Goal: Check status: Check status

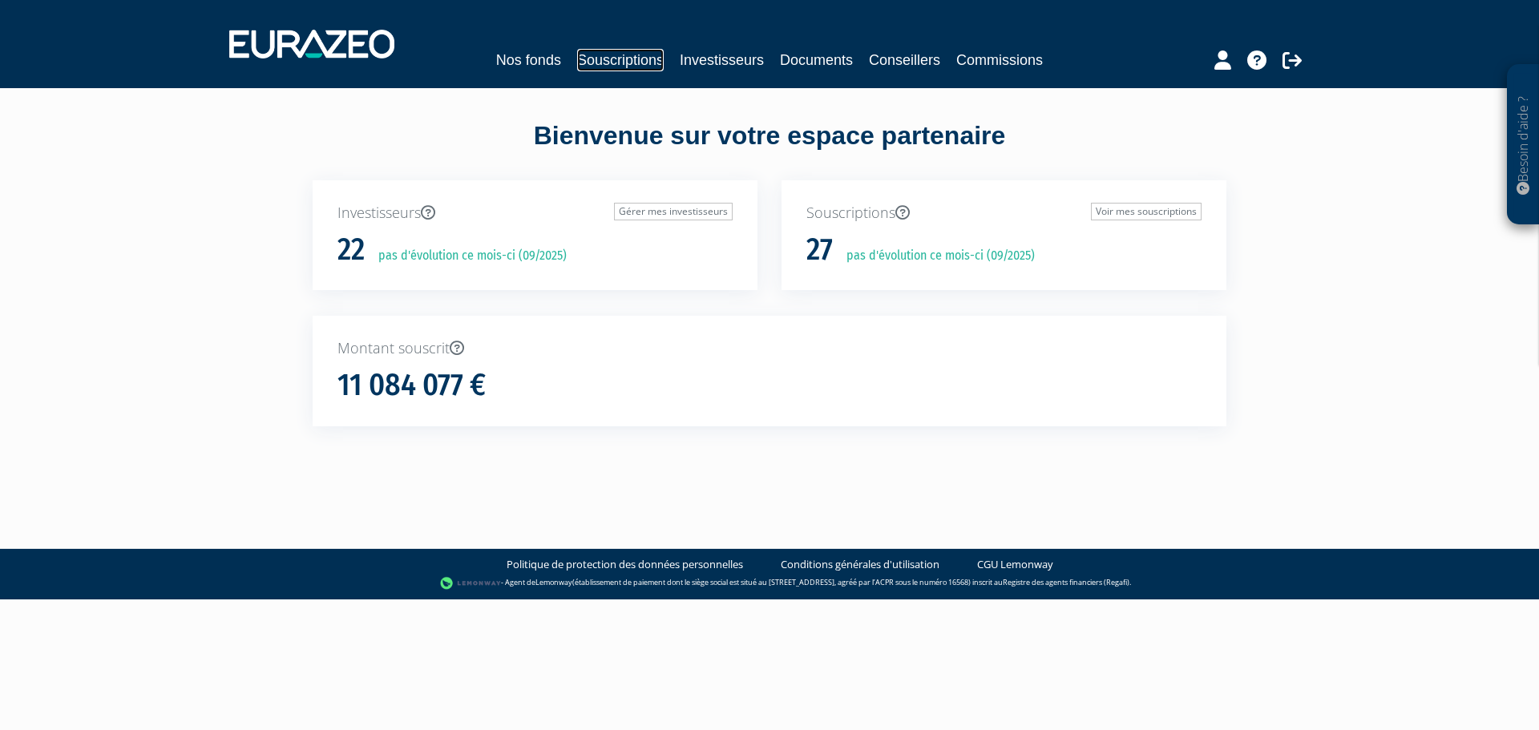
click at [637, 60] on link "Souscriptions" at bounding box center [620, 60] width 87 height 22
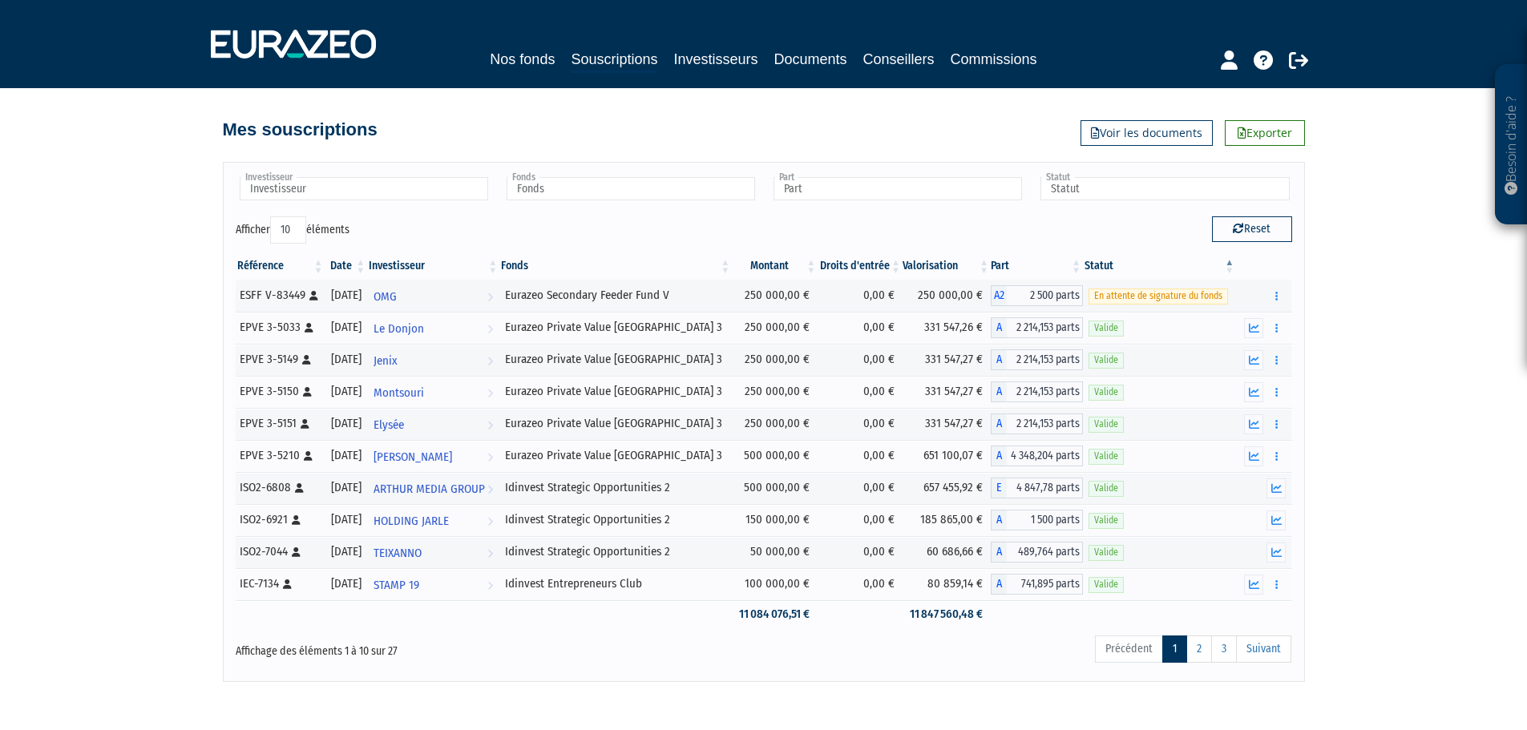
click at [303, 233] on select "10 25 50 100" at bounding box center [288, 229] width 36 height 27
select select "100"
click at [272, 216] on select "10 25 50 100" at bounding box center [288, 229] width 36 height 27
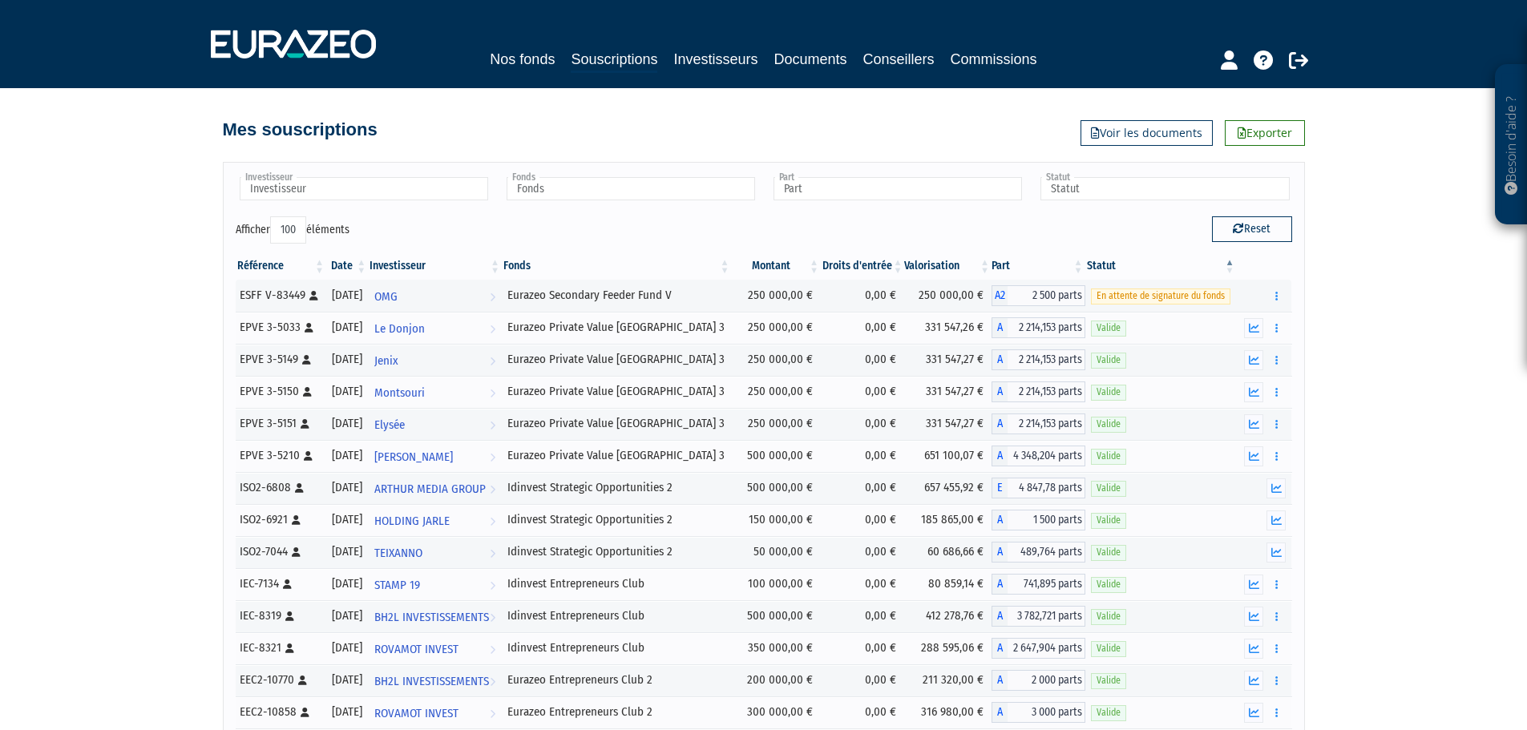
drag, startPoint x: 481, startPoint y: 270, endPoint x: 489, endPoint y: 271, distance: 8.1
click at [481, 270] on th "Investisseur" at bounding box center [435, 265] width 134 height 27
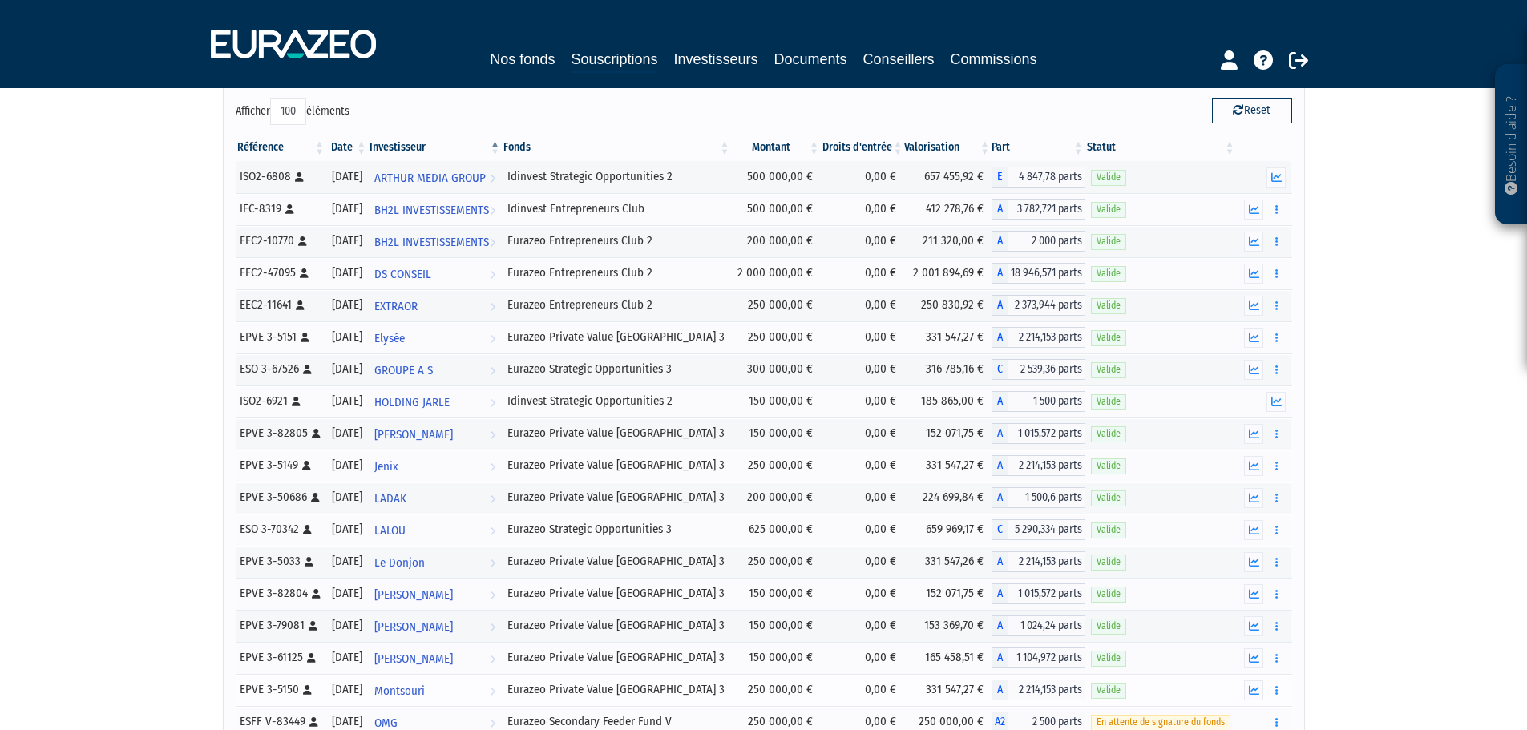
scroll to position [107, 0]
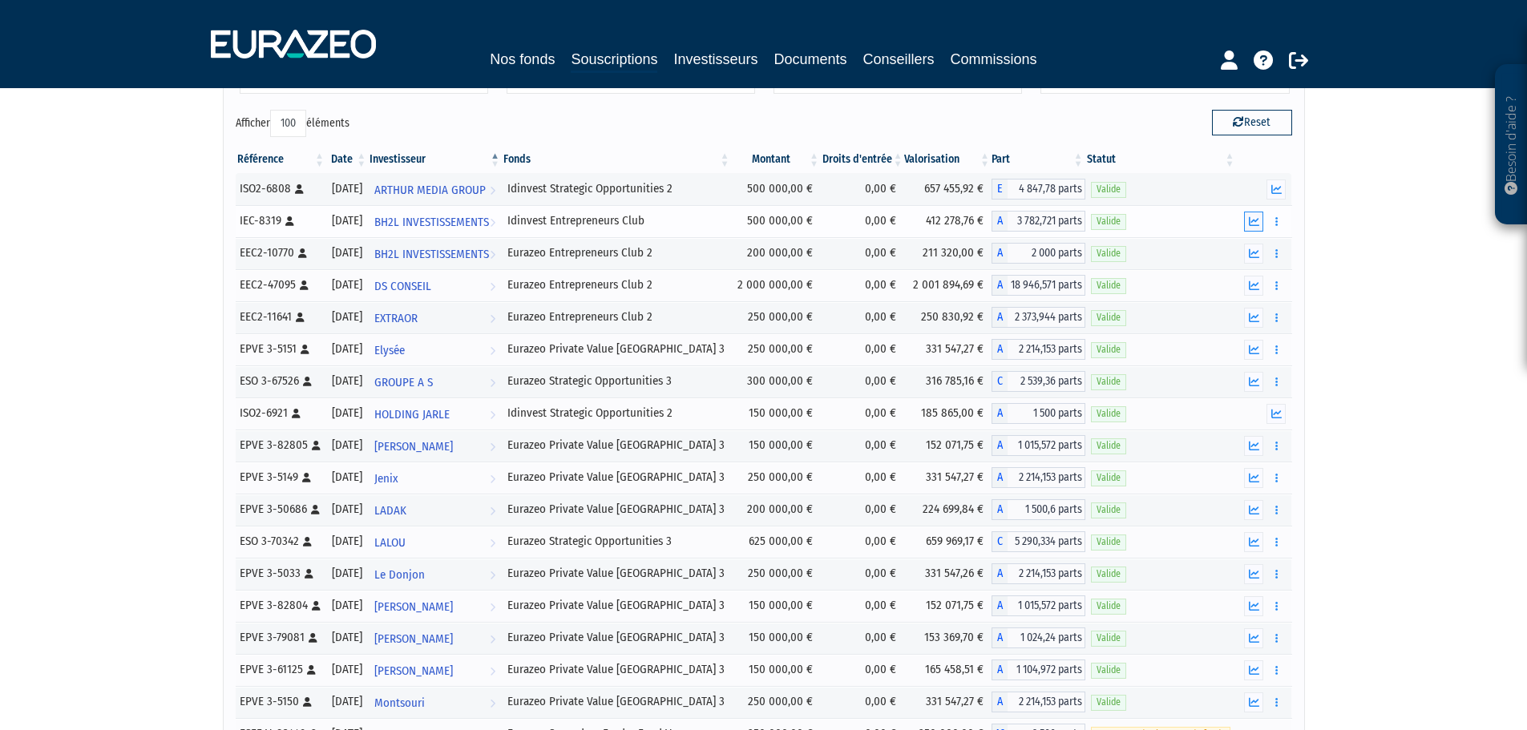
click at [1251, 216] on icon "button" at bounding box center [1253, 221] width 10 height 10
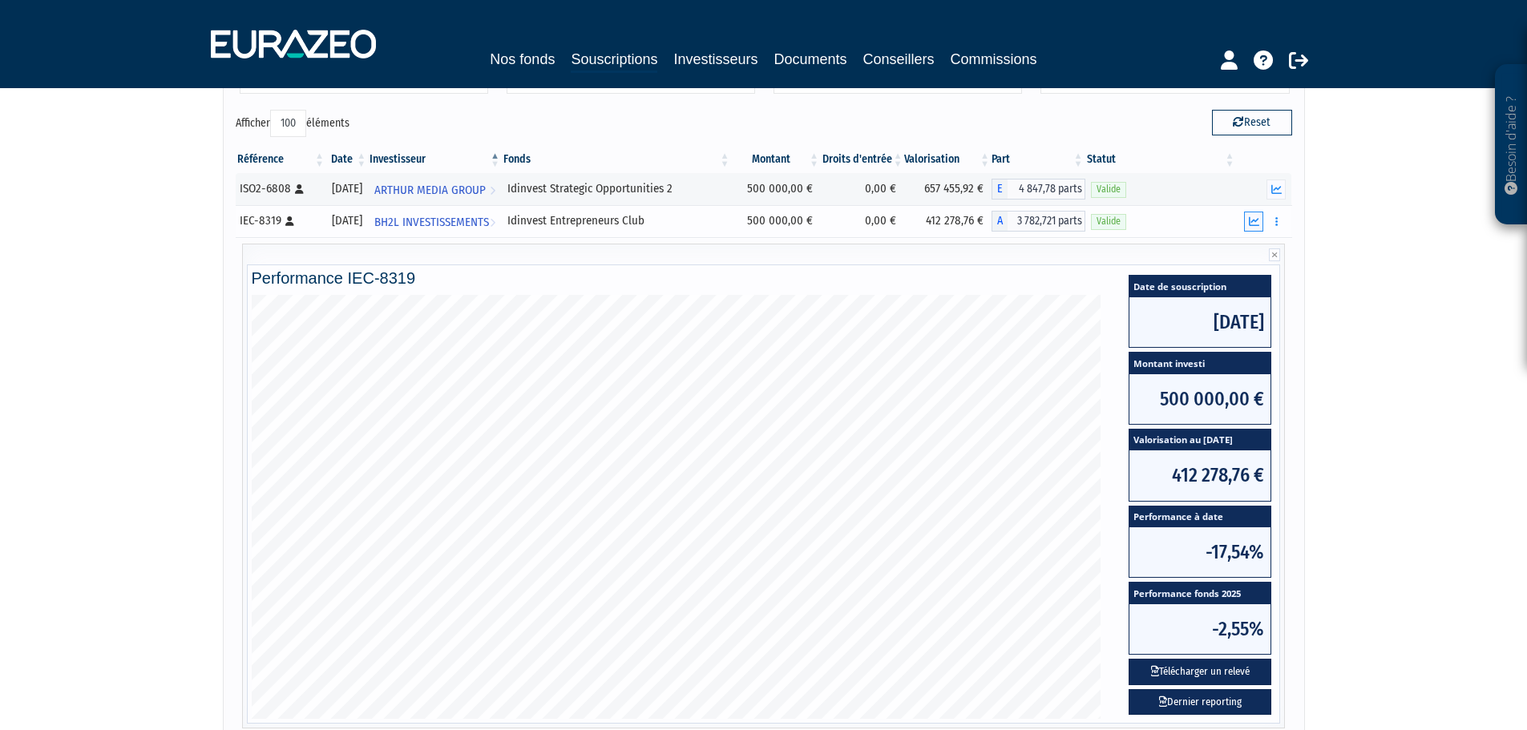
drag, startPoint x: 1264, startPoint y: 222, endPoint x: 1252, endPoint y: 223, distance: 11.2
click at [1264, 222] on div at bounding box center [1263, 222] width 44 height 20
click at [1251, 223] on icon "button" at bounding box center [1253, 221] width 10 height 10
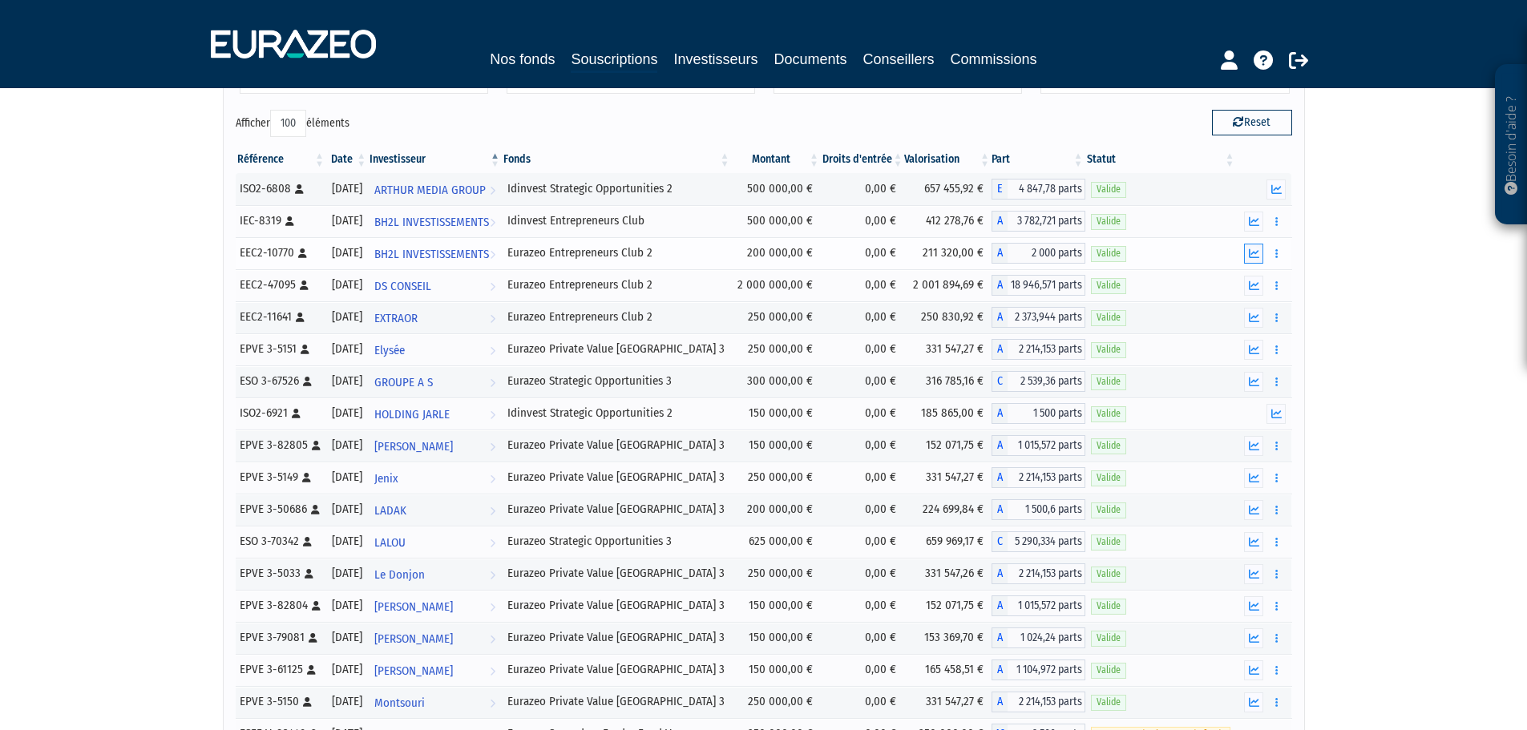
click at [1252, 249] on icon "button" at bounding box center [1253, 253] width 10 height 10
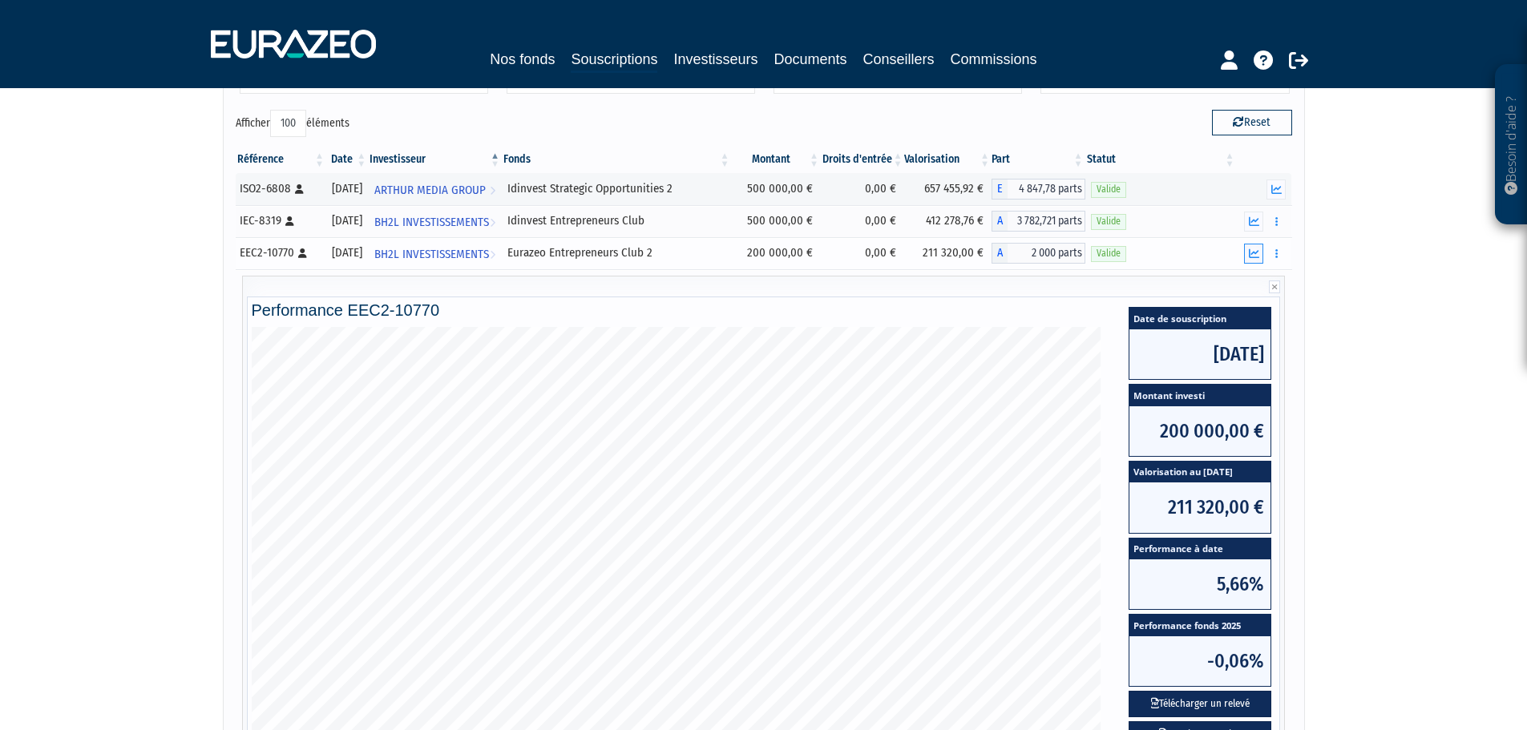
click at [1249, 252] on icon "button" at bounding box center [1253, 253] width 10 height 10
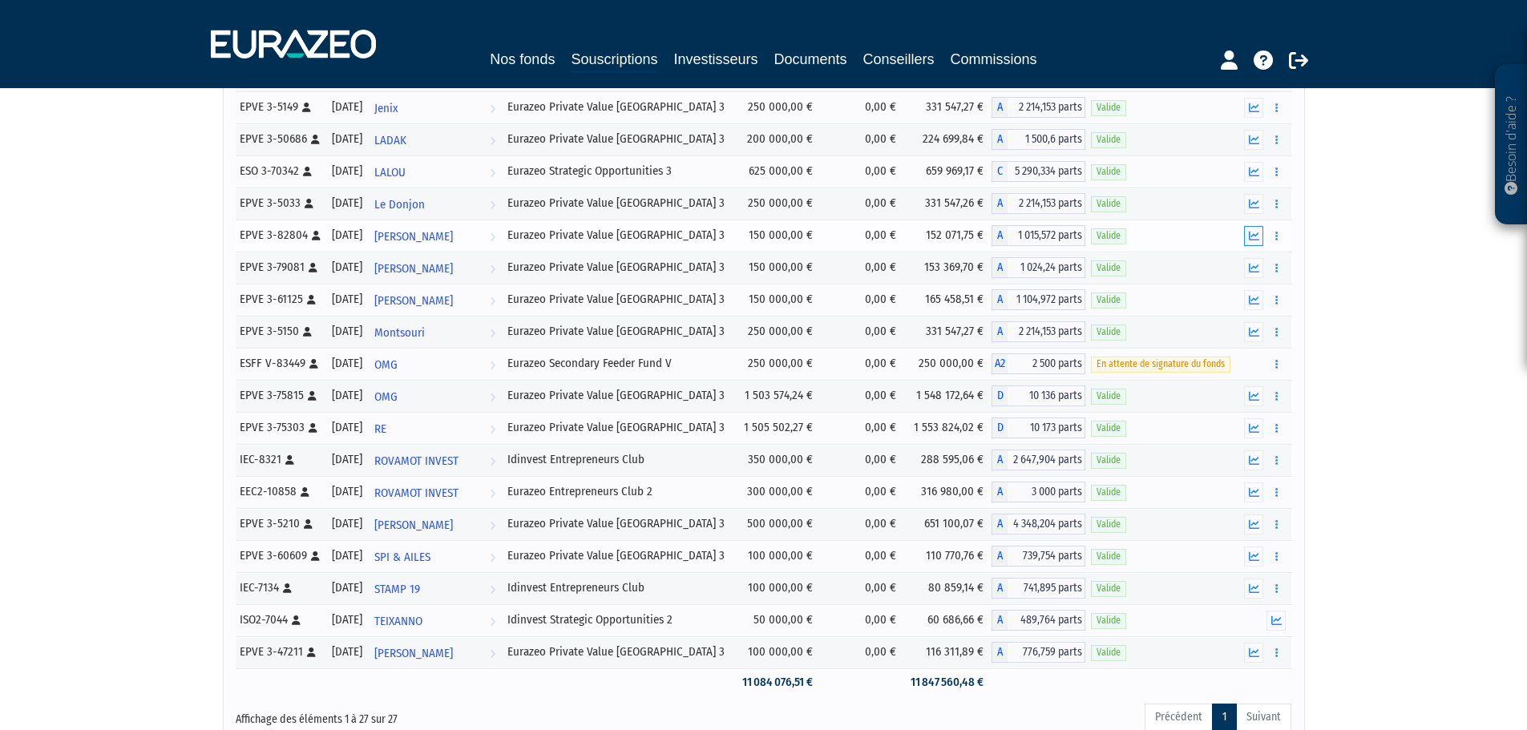
scroll to position [481, 0]
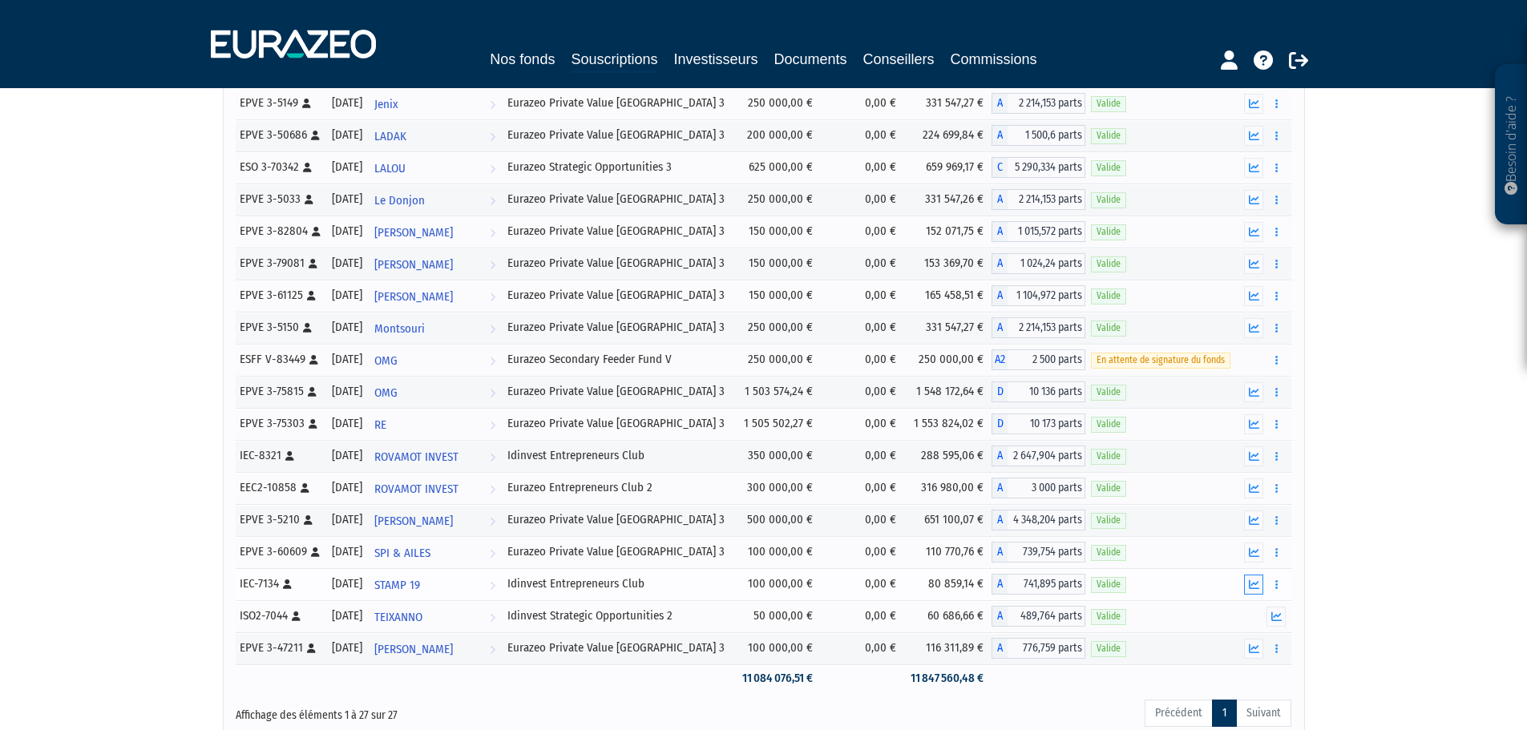
click at [1254, 583] on icon "button" at bounding box center [1253, 584] width 10 height 10
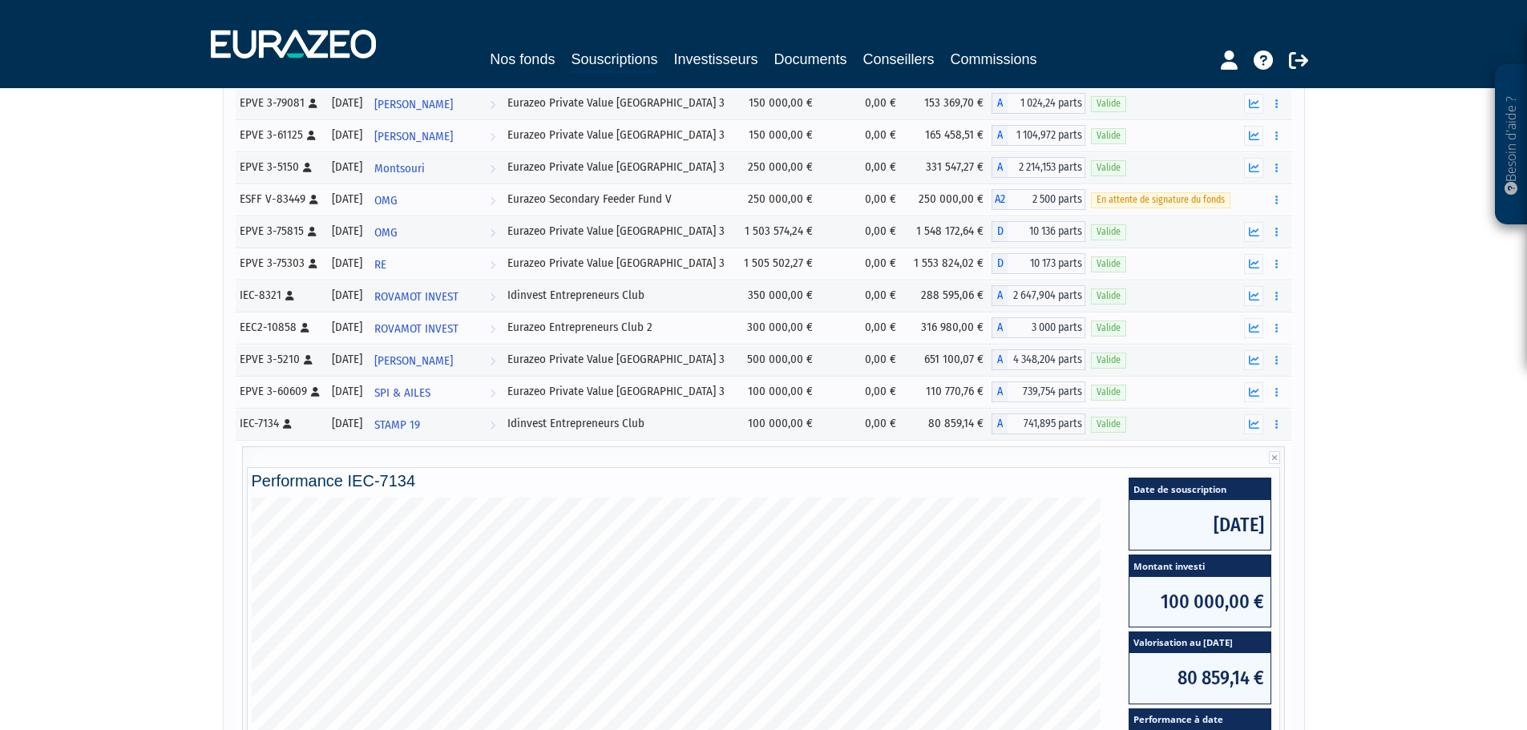
scroll to position [855, 0]
